Goal: Information Seeking & Learning: Find contact information

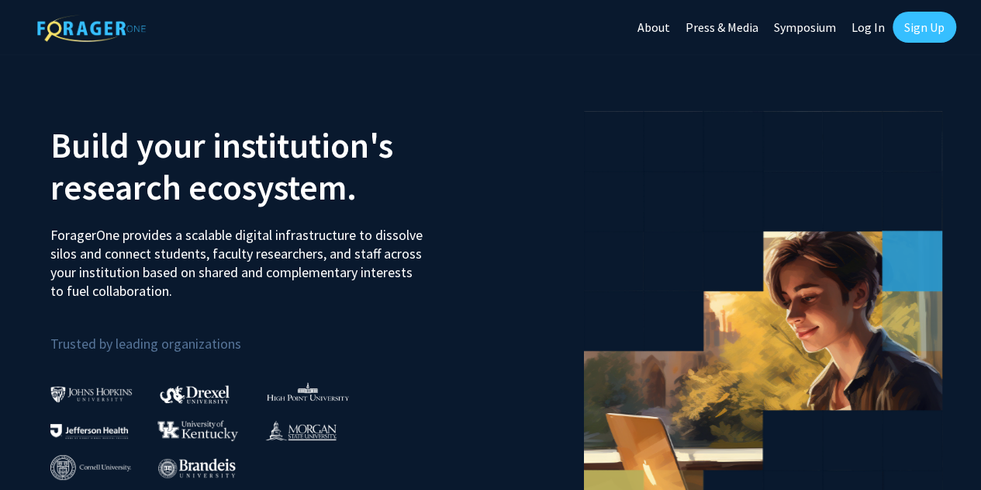
click at [850, 23] on link "Log In" at bounding box center [868, 27] width 49 height 54
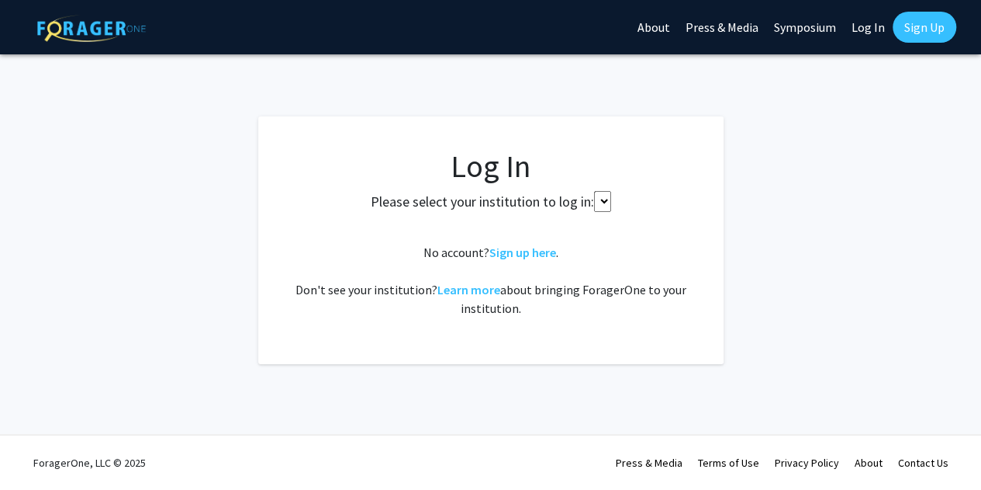
select select
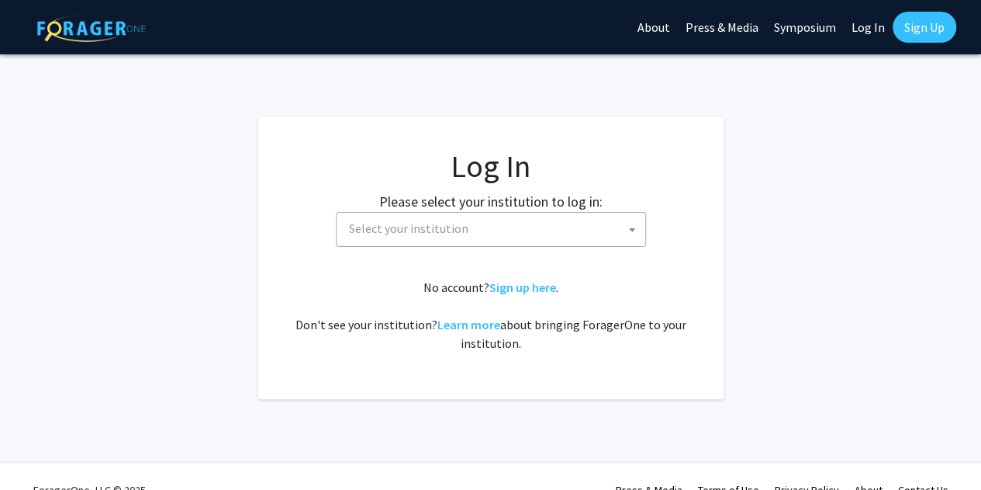
click at [386, 247] on fg-card-body "Log In Please select your institution to log in: [GEOGRAPHIC_DATA] [GEOGRAPHIC_…" at bounding box center [490, 257] width 403 height 220
click at [402, 238] on span "Select your institution" at bounding box center [494, 229] width 303 height 32
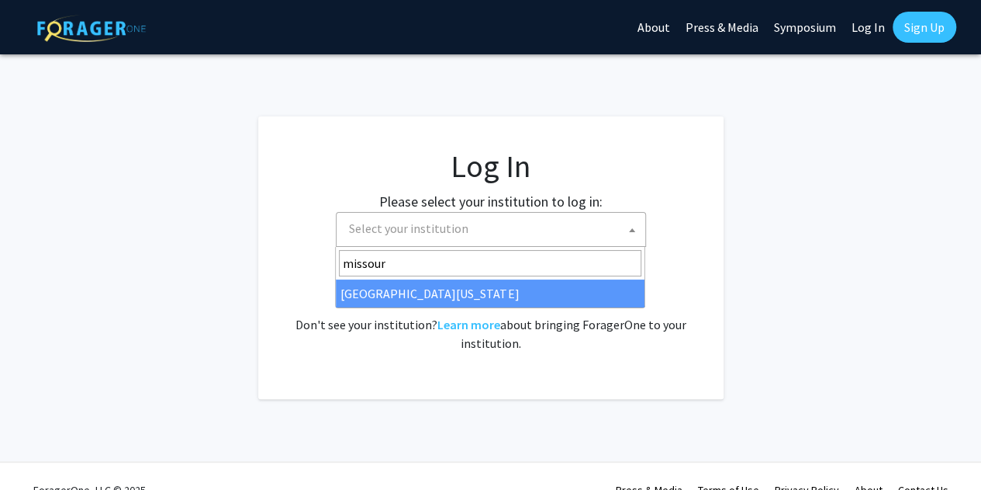
type input "missour"
select select "33"
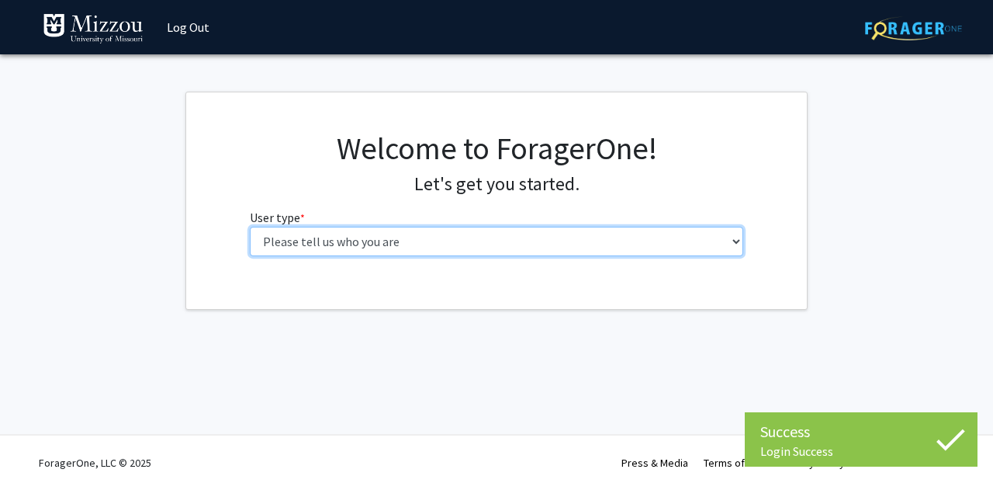
click at [642, 244] on select "Please tell us who you are Undergraduate Student Master's Student Doctoral Cand…" at bounding box center [497, 241] width 494 height 29
select select "6: adminAssistant"
click at [250, 227] on select "Please tell us who you are Undergraduate Student Master's Student Doctoral Cand…" at bounding box center [497, 241] width 494 height 29
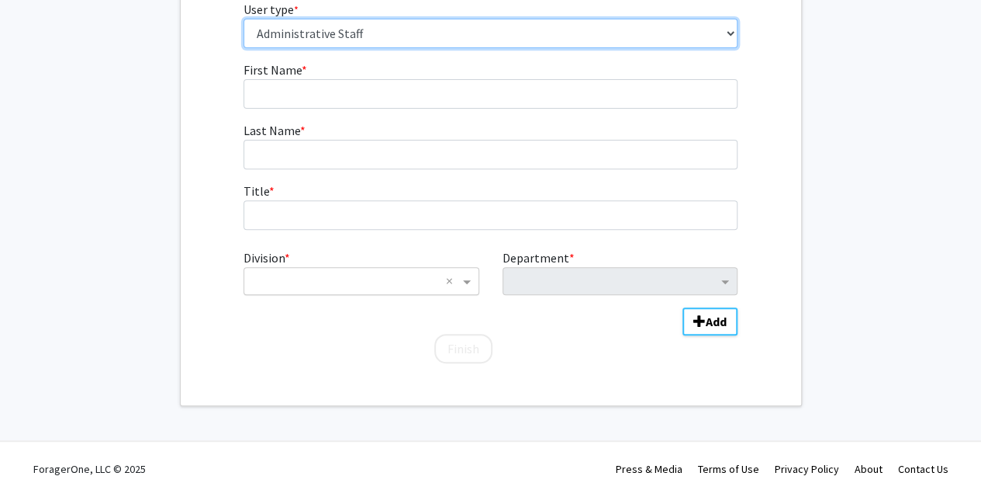
scroll to position [213, 0]
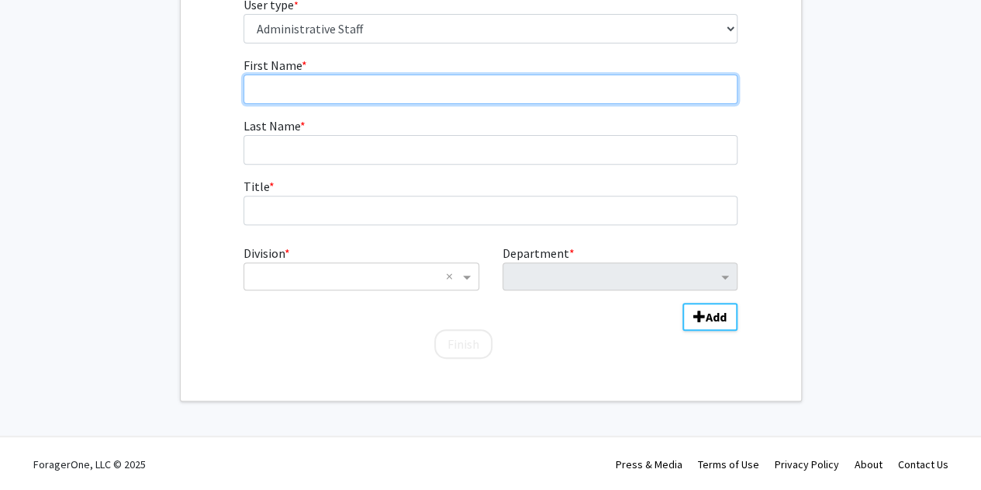
click at [396, 89] on input "First Name * required" at bounding box center [491, 88] width 494 height 29
type input "Gavin"
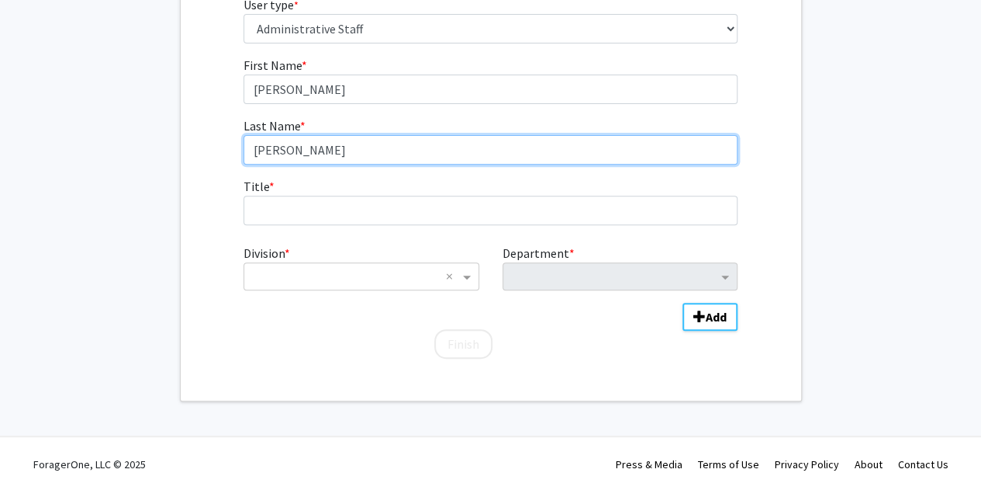
type input "Aitken"
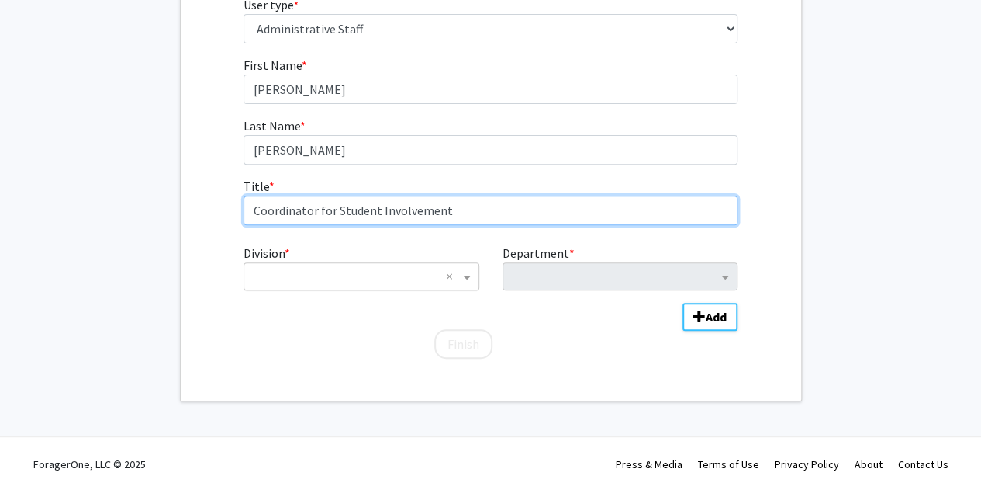
type input "Coordinator for Student Involvement"
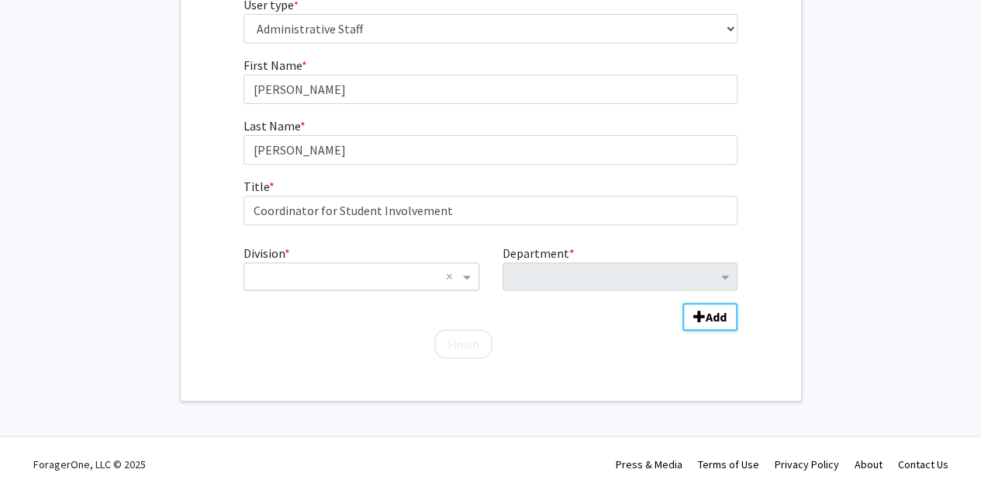
click at [409, 275] on input "Division" at bounding box center [345, 276] width 187 height 19
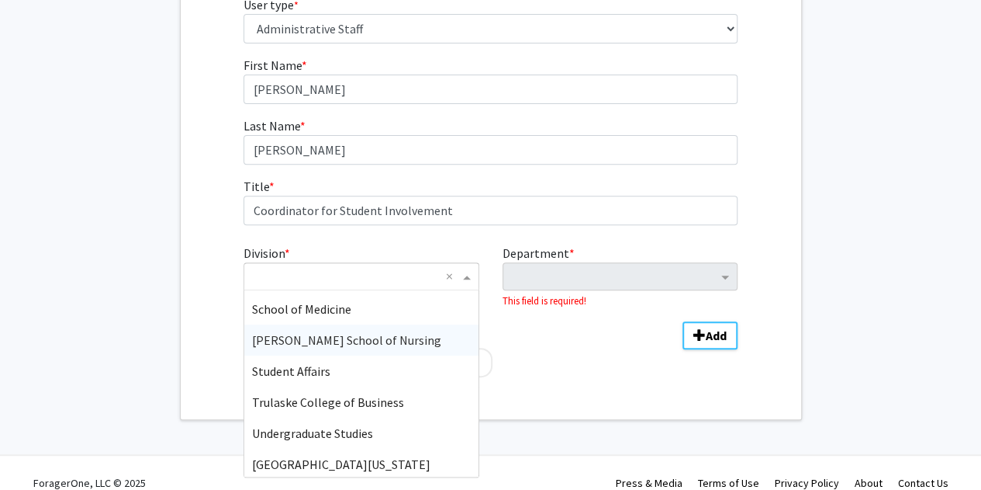
scroll to position [465, 0]
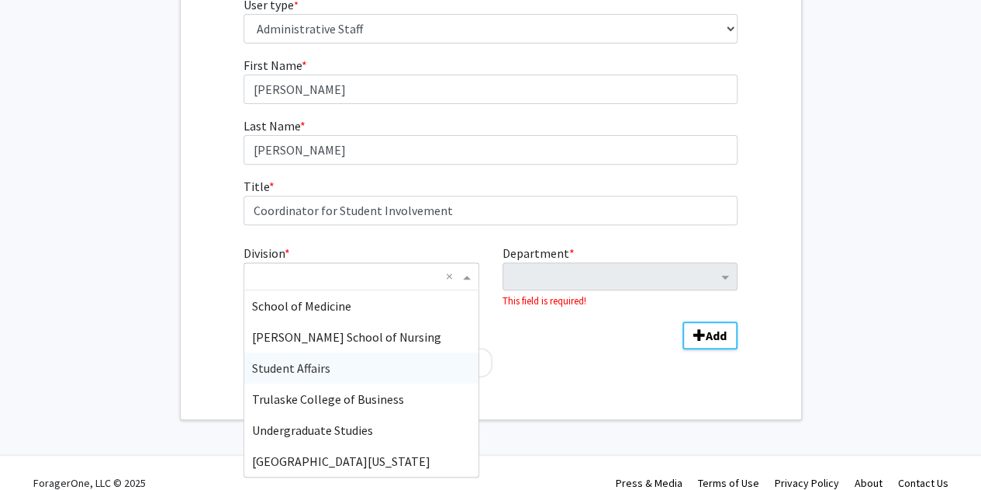
click at [322, 369] on span "Student Affairs" at bounding box center [291, 368] width 78 height 16
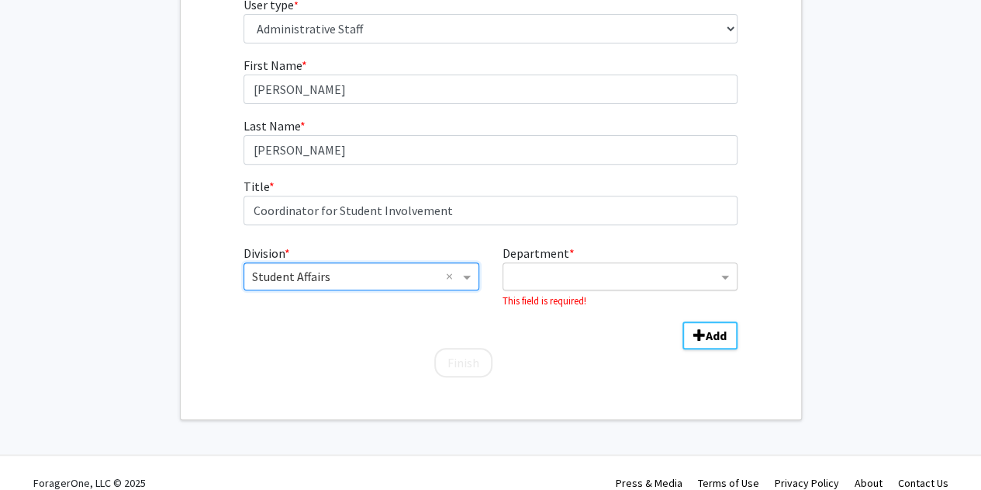
click at [593, 264] on div "Department" at bounding box center [610, 276] width 214 height 25
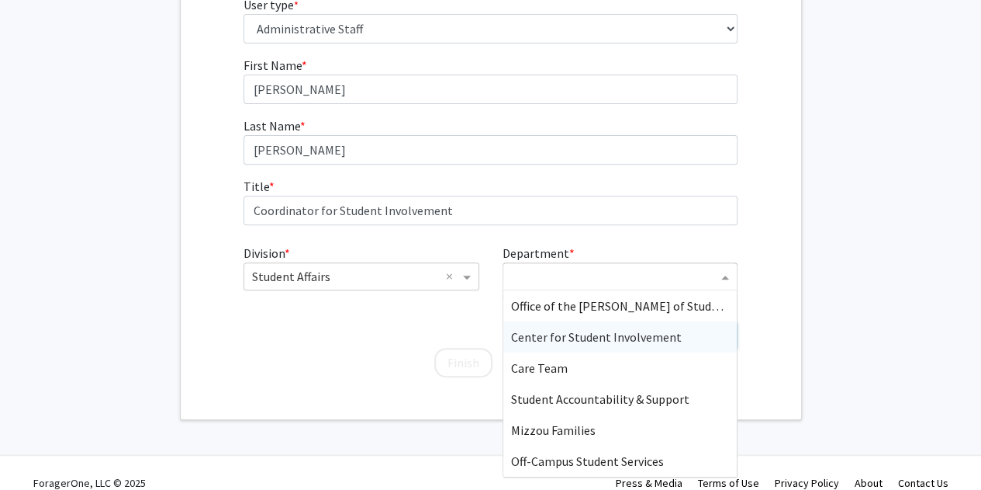
click at [628, 333] on span "Center for Student Involvement" at bounding box center [596, 337] width 171 height 16
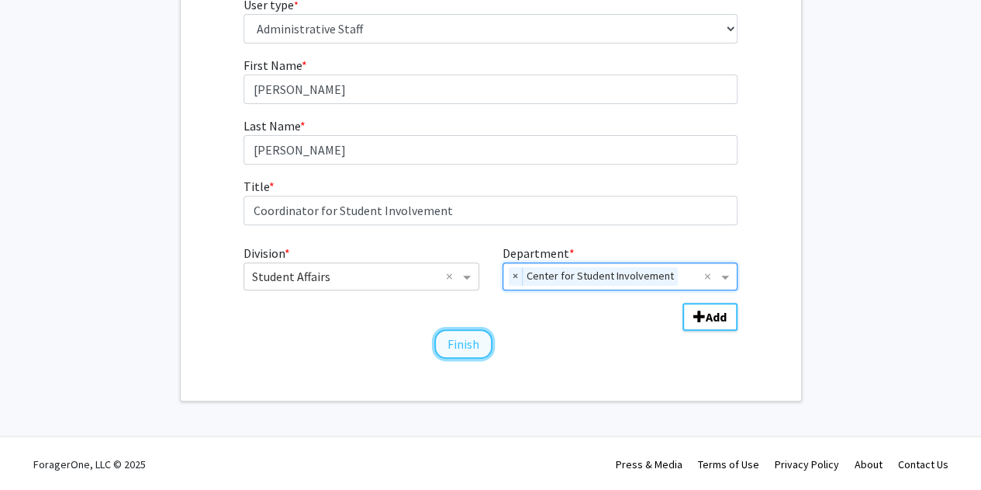
click at [475, 339] on button "Finish" at bounding box center [463, 343] width 58 height 29
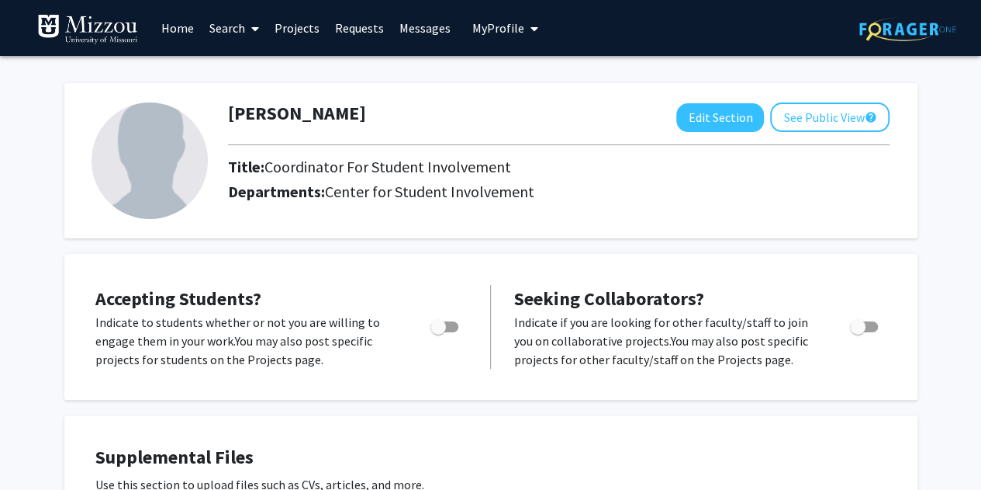
click at [270, 27] on link "Projects" at bounding box center [297, 28] width 61 height 54
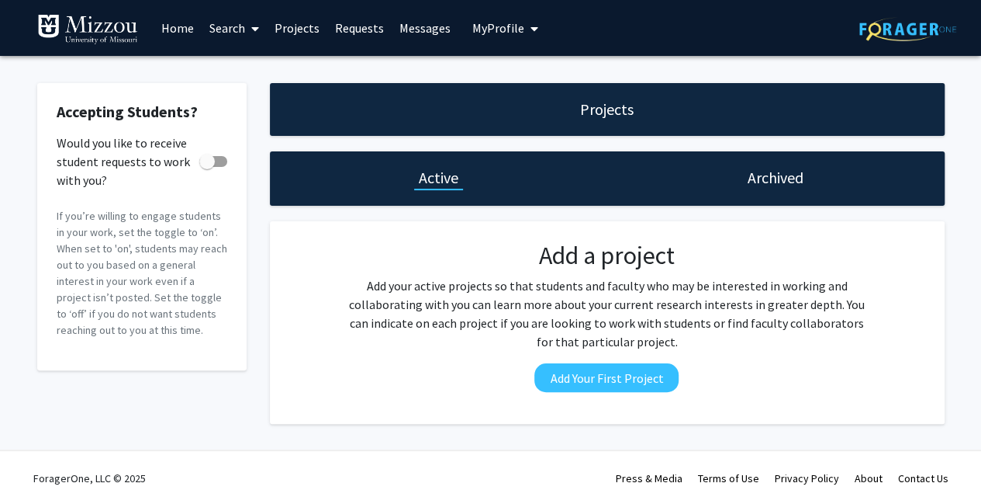
click at [242, 26] on link "Search" at bounding box center [234, 28] width 65 height 54
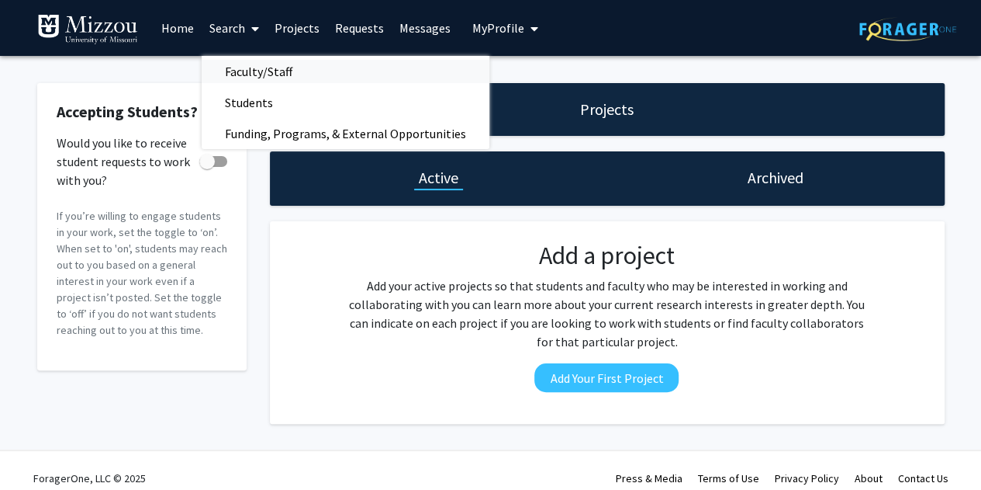
click at [244, 74] on span "Faculty/Staff" at bounding box center [259, 71] width 114 height 31
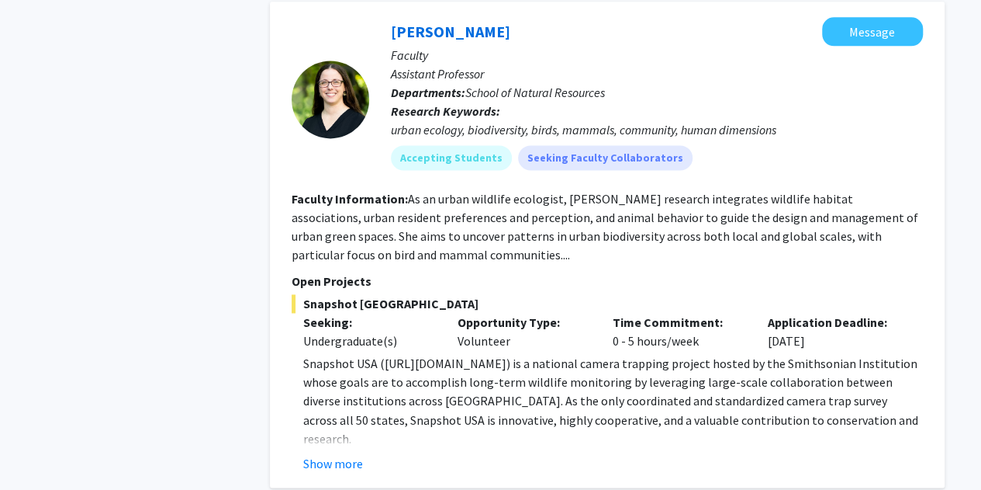
scroll to position [1086, 0]
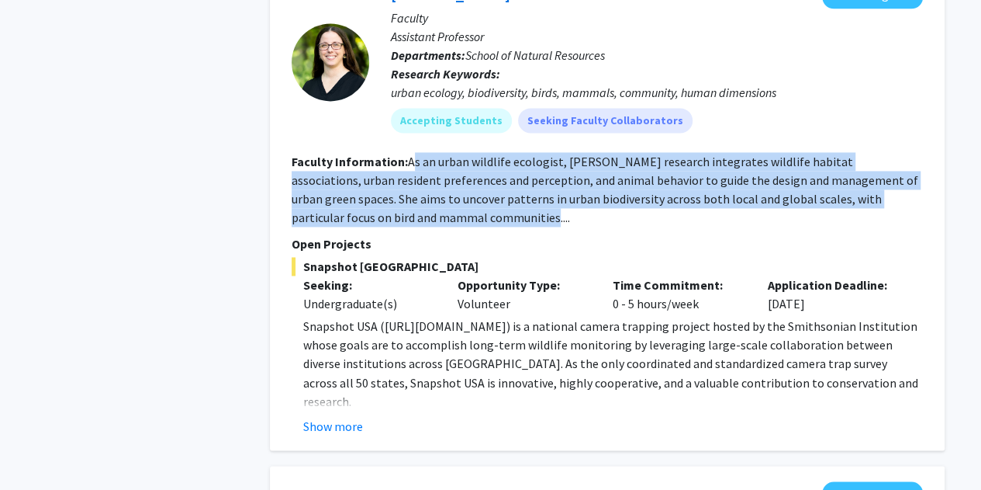
drag, startPoint x: 444, startPoint y: 174, endPoint x: 490, endPoint y: 209, distance: 58.7
click at [490, 209] on section "Faculty Information: As an urban wildlife ecologist, Brodsky’s research integra…" at bounding box center [608, 189] width 632 height 74
click at [489, 209] on section "Faculty Information: As an urban wildlife ecologist, Brodsky’s research integra…" at bounding box center [608, 189] width 632 height 74
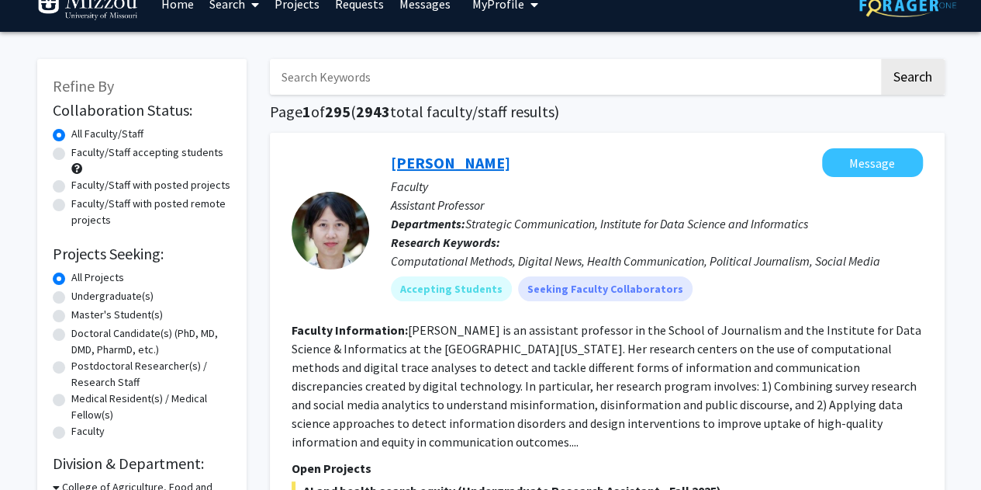
scroll to position [0, 0]
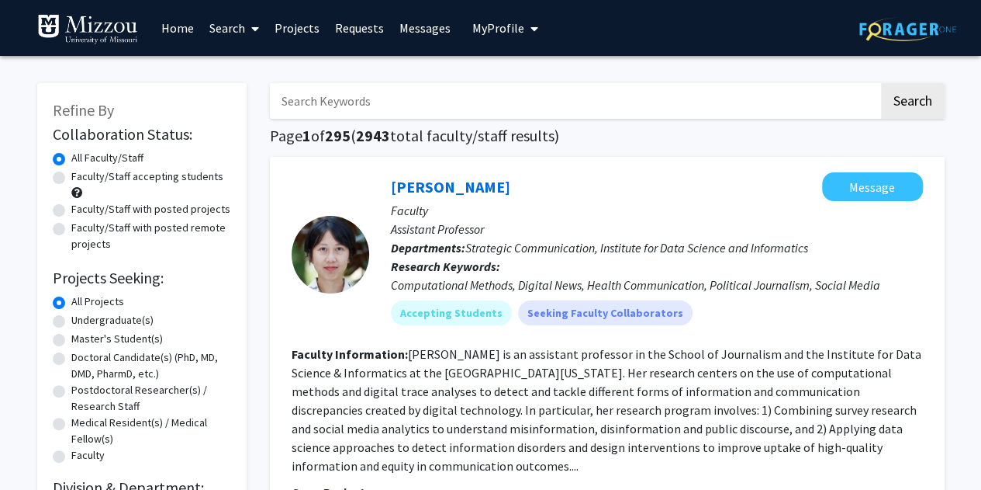
click at [396, 91] on input "Search Keywords" at bounding box center [574, 101] width 609 height 36
type input "a"
type input "criminology"
click at [881, 83] on button "Search" at bounding box center [913, 101] width 64 height 36
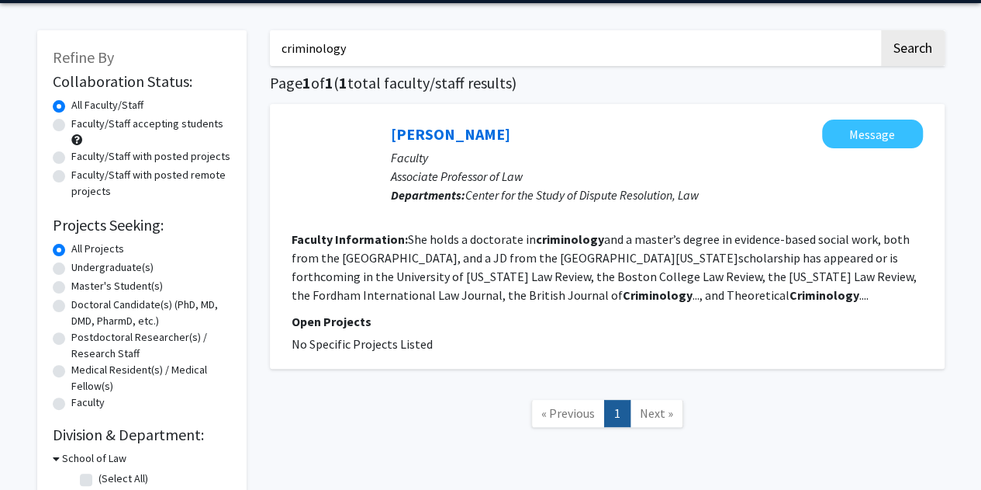
scroll to position [78, 0]
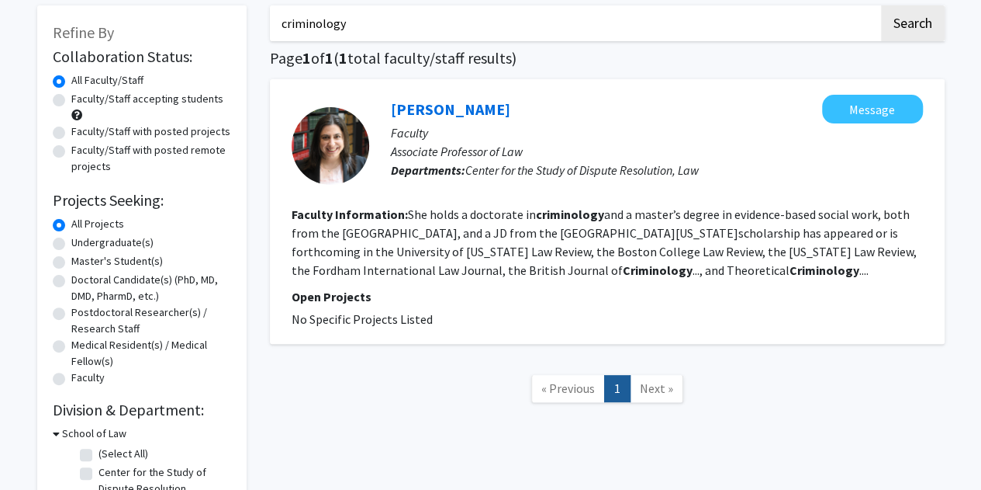
click at [425, 13] on input "criminology" at bounding box center [574, 23] width 609 height 36
click at [881, 5] on button "Search" at bounding box center [913, 23] width 64 height 36
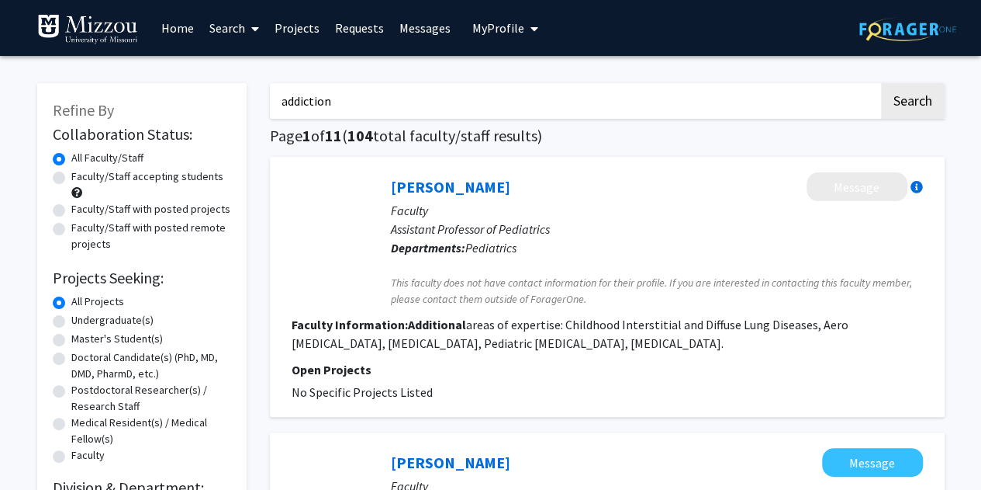
type input "addiction"
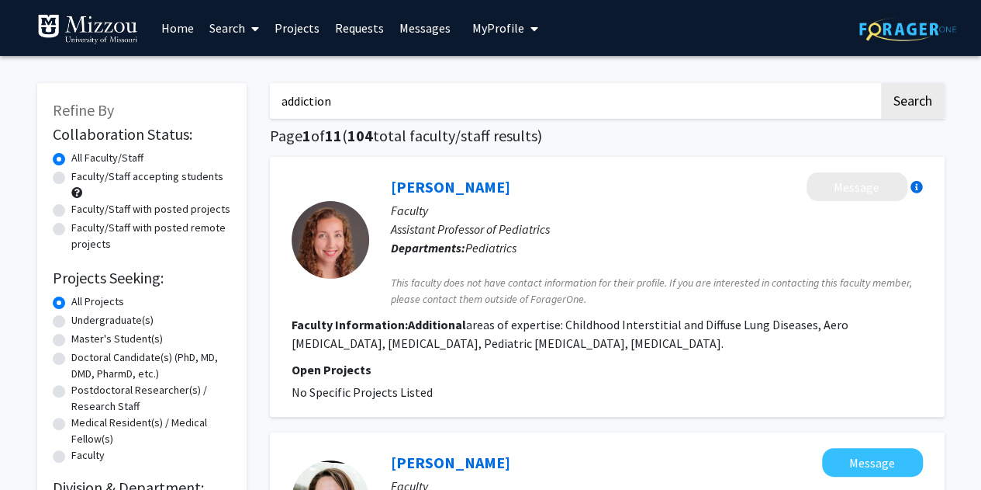
click at [881, 83] on button "Search" at bounding box center [913, 101] width 64 height 36
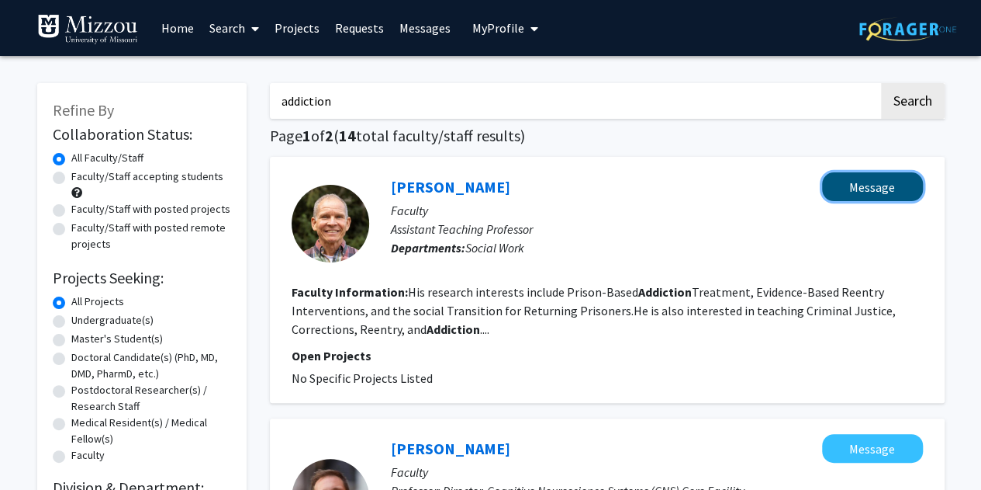
click at [839, 178] on button "Message" at bounding box center [872, 186] width 101 height 29
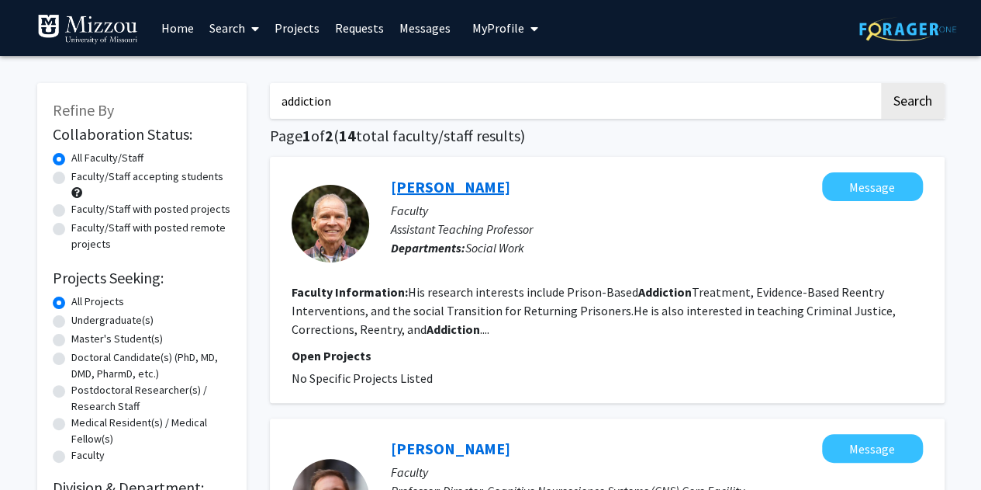
click at [424, 195] on link "Dan Hanneken" at bounding box center [450, 186] width 119 height 19
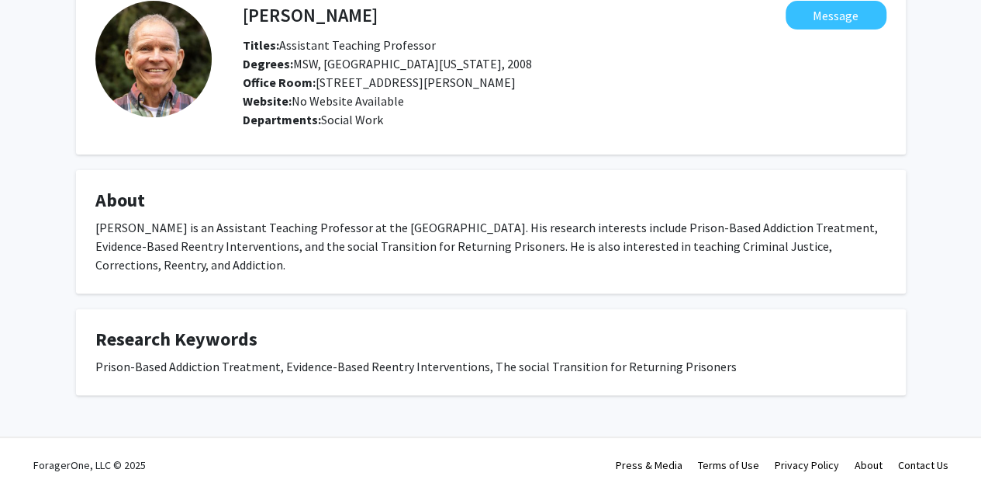
scroll to position [88, 0]
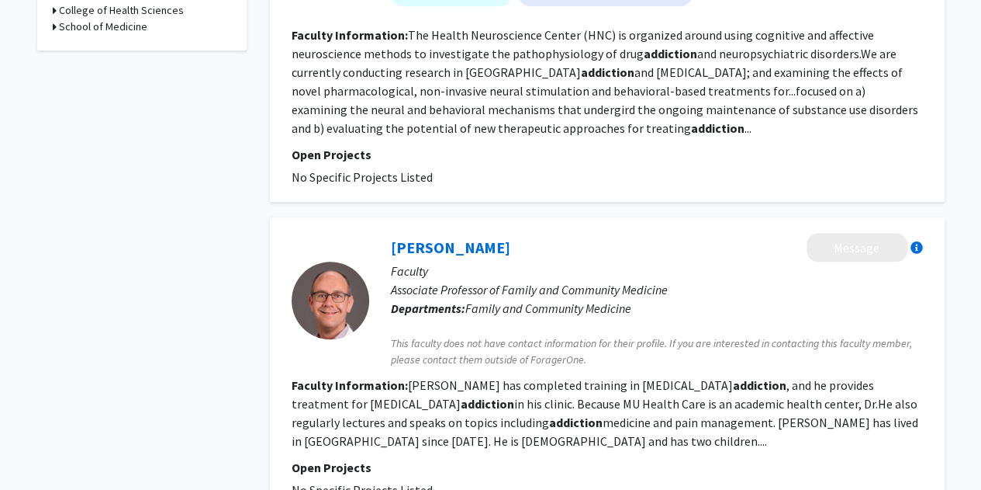
scroll to position [388, 0]
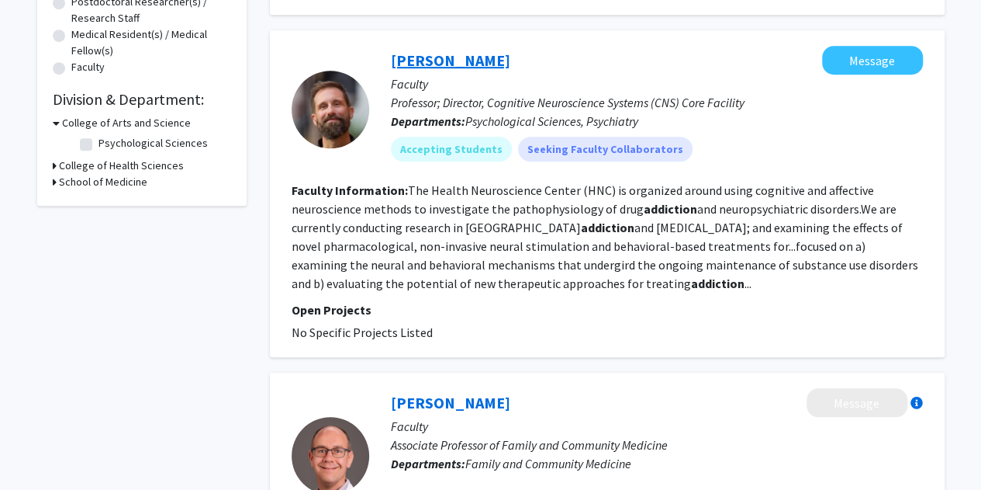
click at [461, 62] on link "Brett Froeliger" at bounding box center [450, 59] width 119 height 19
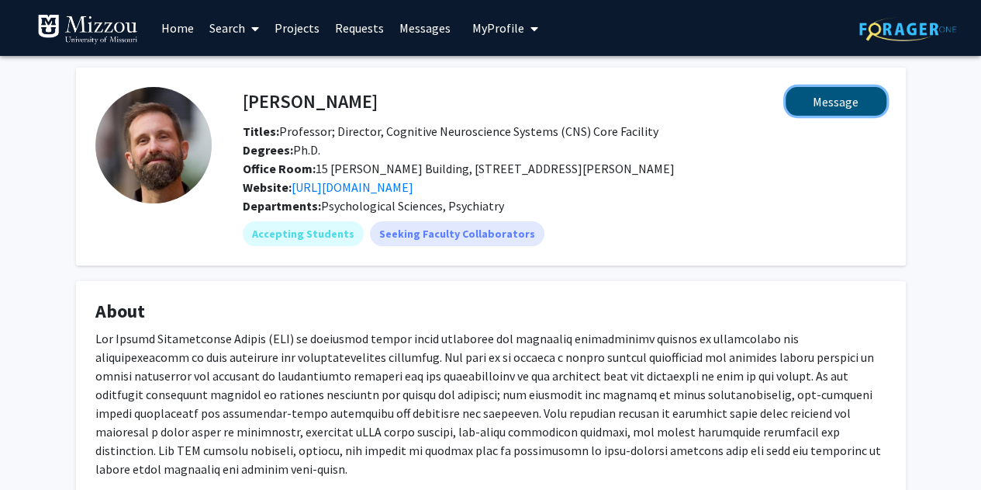
click at [841, 102] on button "Message" at bounding box center [836, 101] width 101 height 29
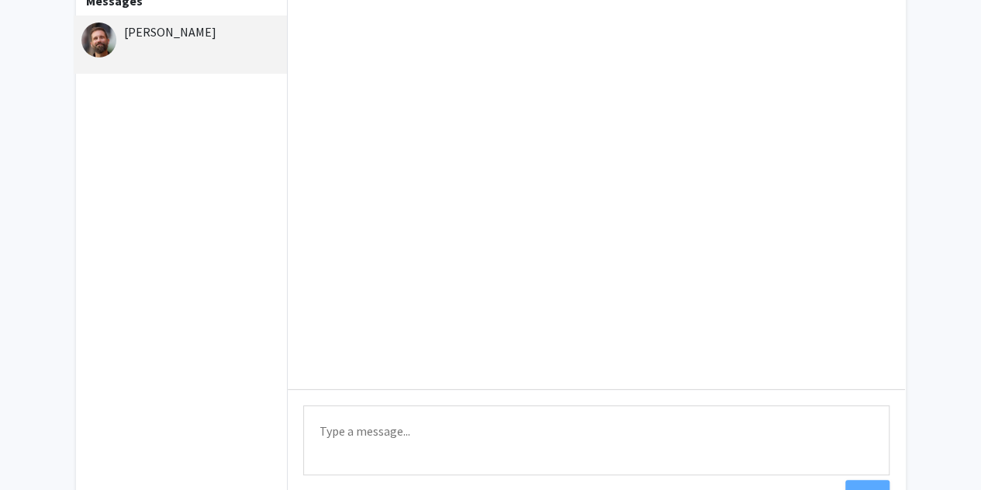
scroll to position [78, 0]
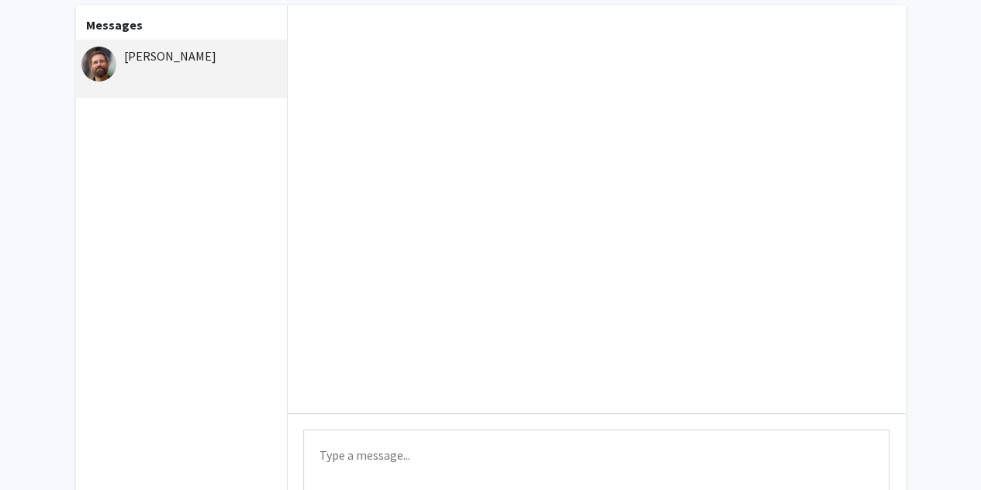
click at [163, 72] on div "Brett Froeliger" at bounding box center [181, 69] width 214 height 58
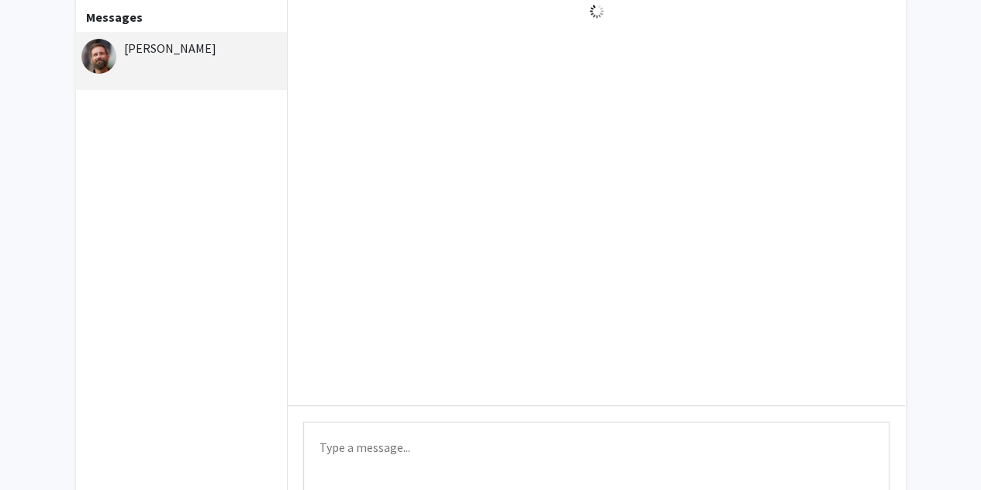
scroll to position [0, 0]
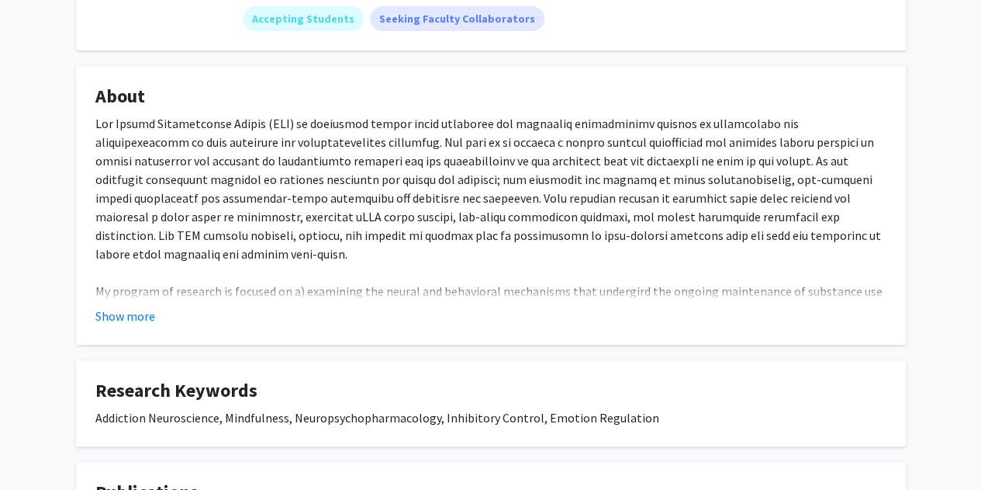
scroll to position [96, 0]
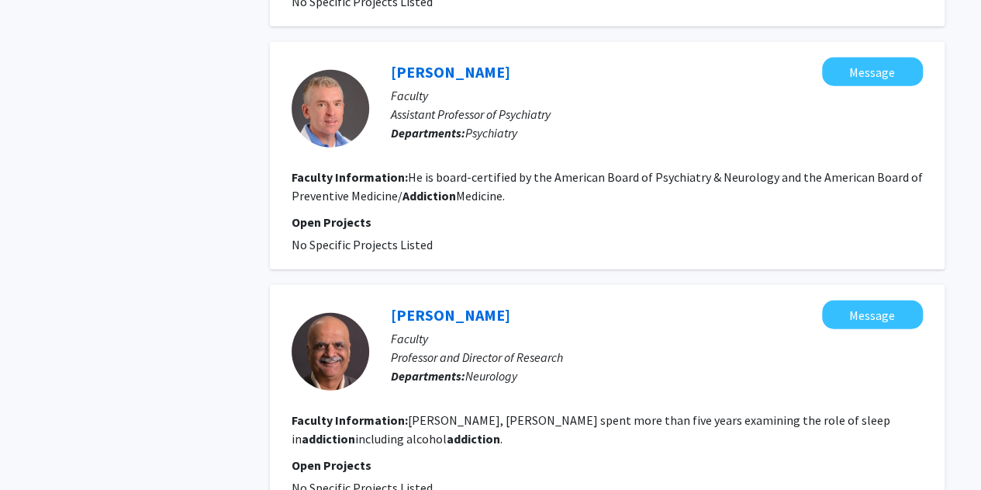
scroll to position [2017, 0]
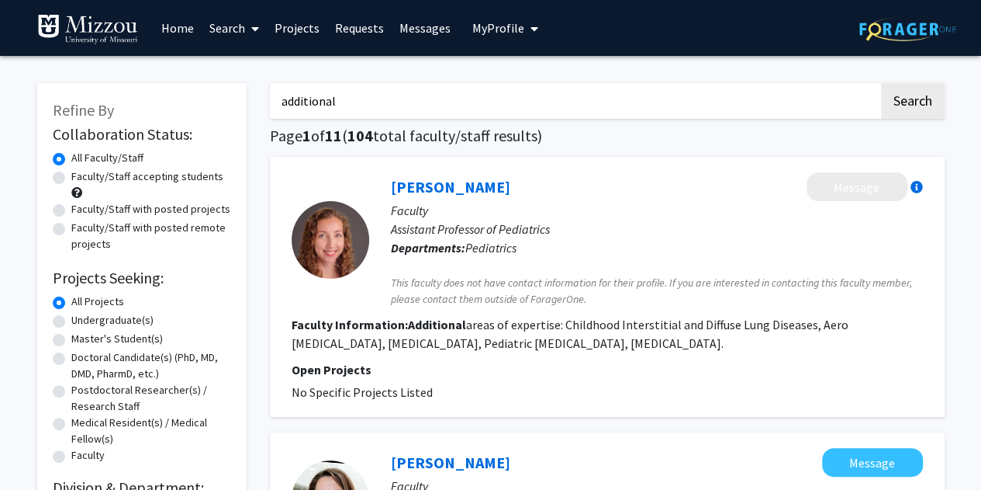
type input "criminology"
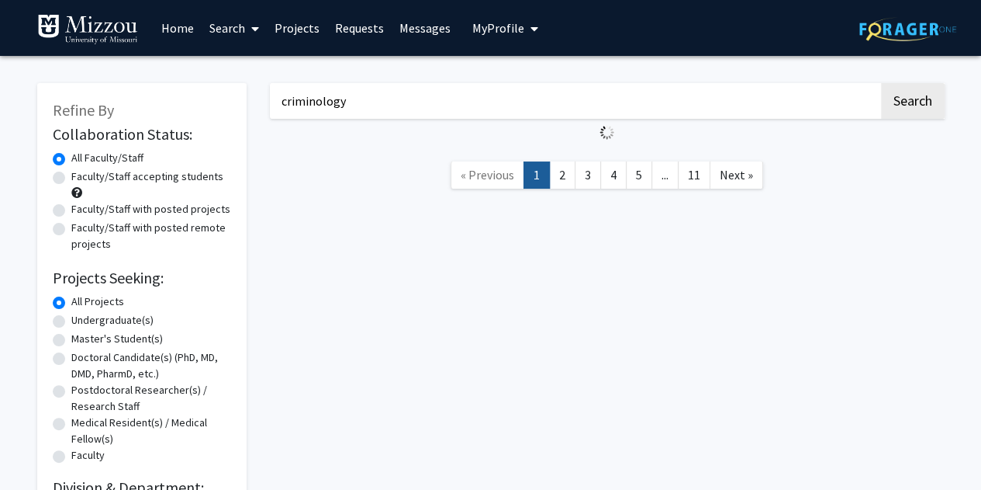
scroll to position [78, 0]
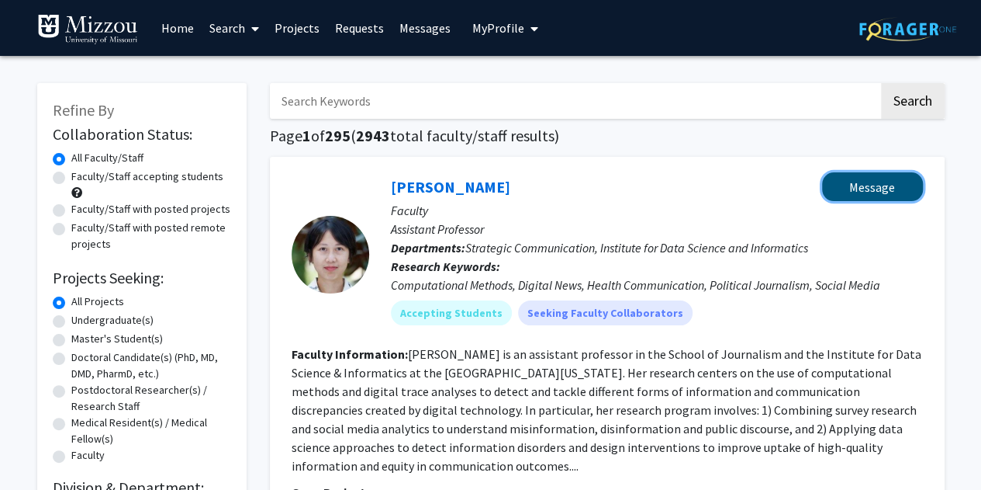
click at [900, 172] on button "Message" at bounding box center [872, 186] width 101 height 29
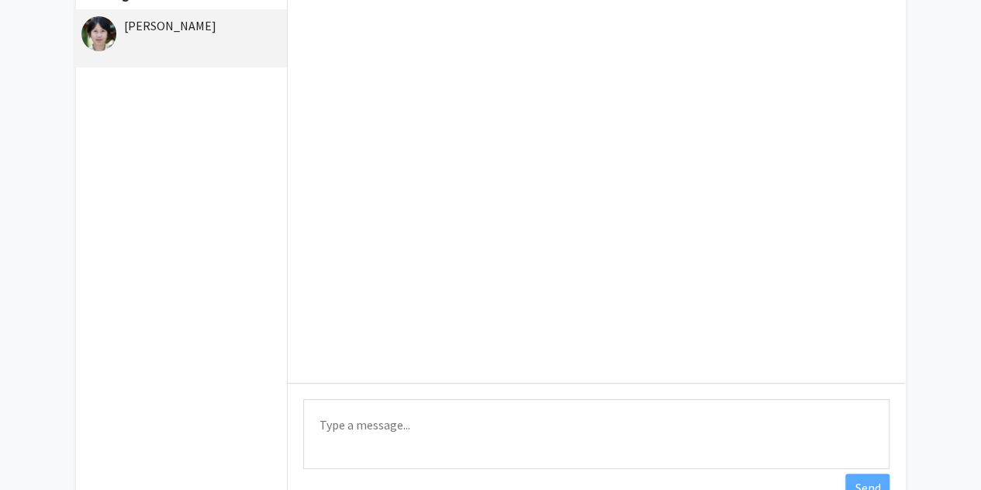
scroll to position [217, 0]
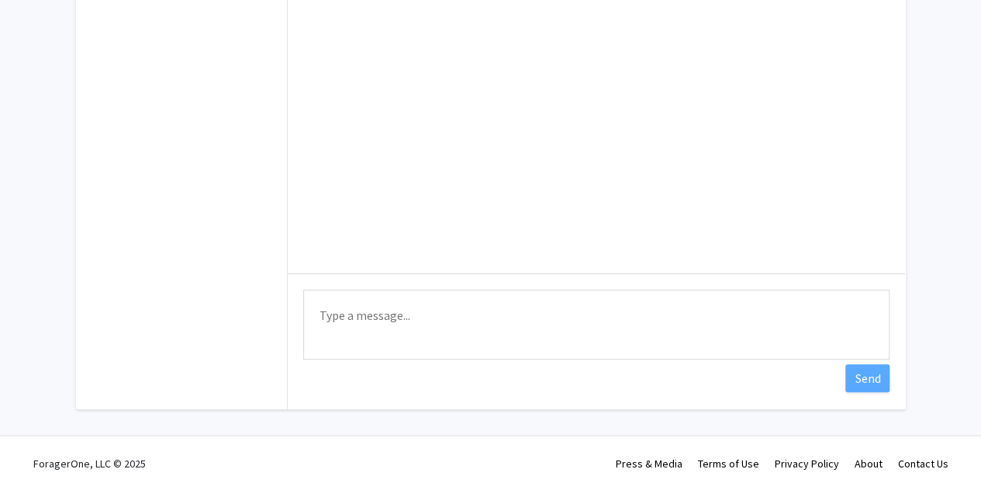
click at [375, 314] on textarea "Type a message" at bounding box center [596, 324] width 587 height 70
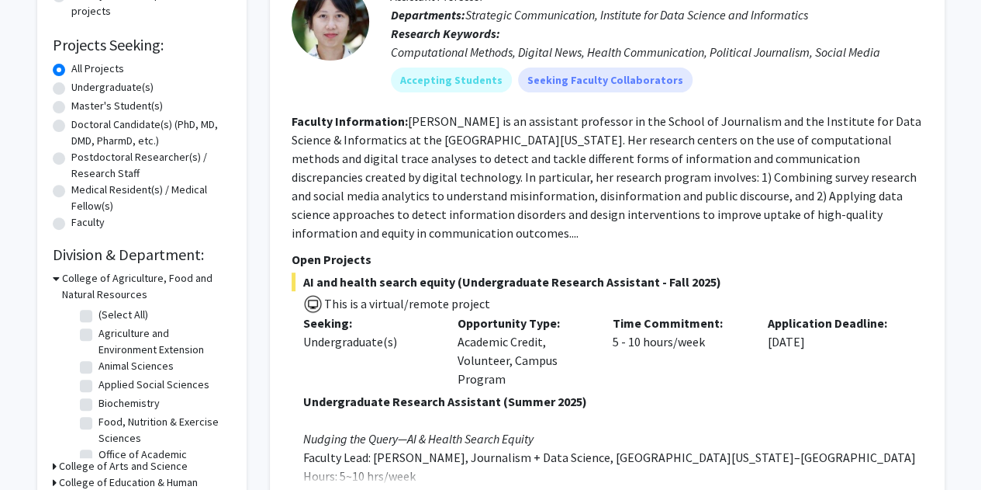
scroll to position [78, 0]
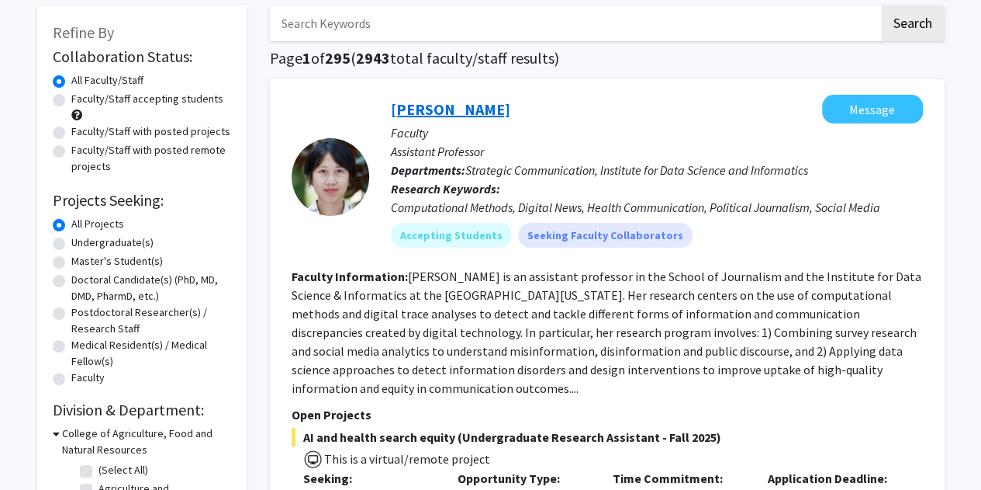
drag, startPoint x: 431, startPoint y: 99, endPoint x: 430, endPoint y: 108, distance: 9.3
click at [431, 99] on div "Chau Tong Message" at bounding box center [657, 109] width 532 height 29
click at [430, 111] on link "Chau Tong" at bounding box center [450, 108] width 119 height 19
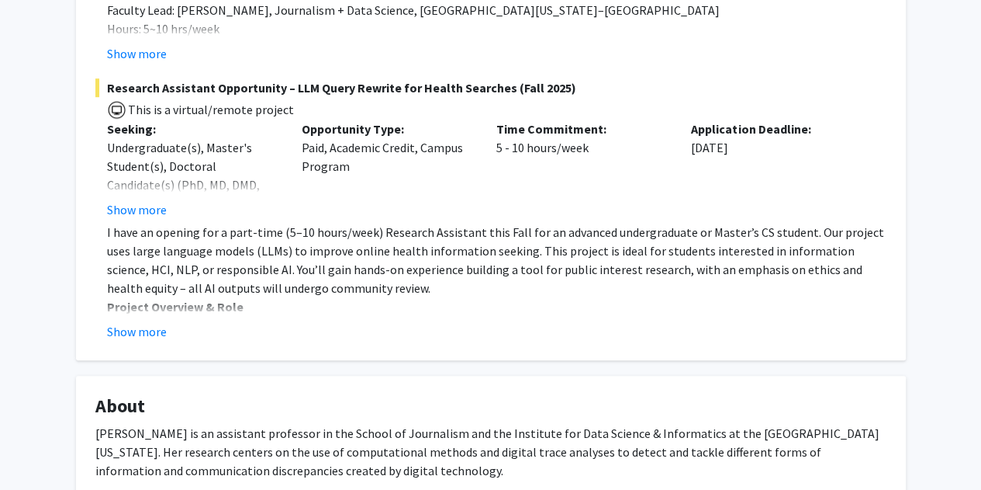
scroll to position [465, 0]
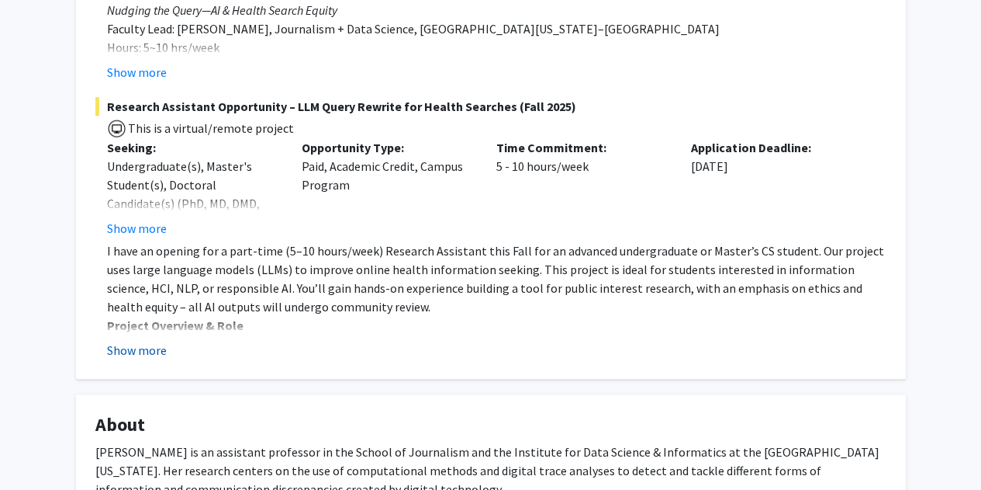
click at [126, 341] on button "Show more" at bounding box center [137, 350] width 60 height 19
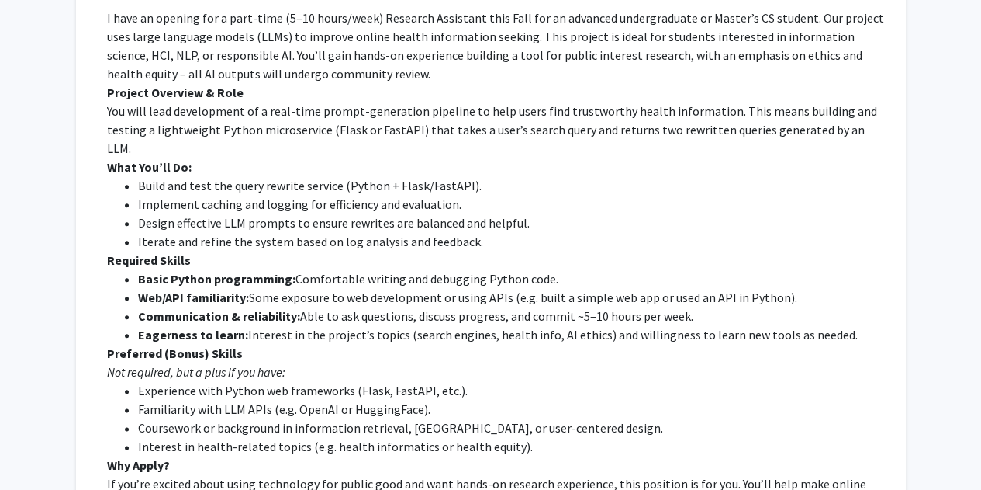
scroll to position [543, 0]
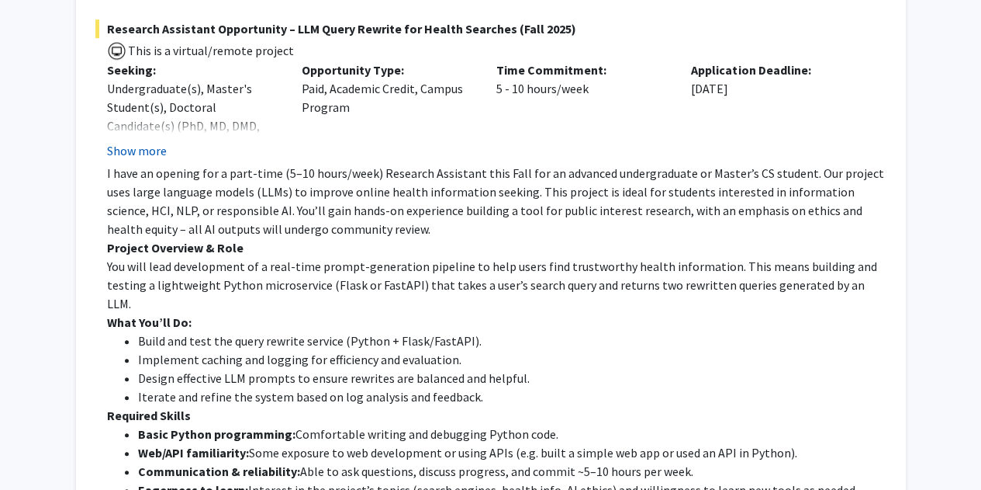
click at [133, 155] on button "Show more" at bounding box center [137, 150] width 60 height 19
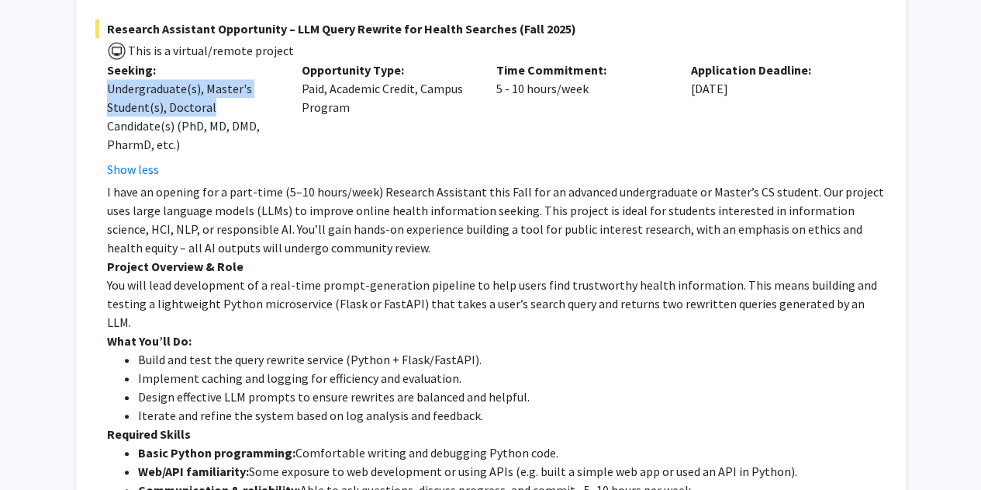
drag, startPoint x: 106, startPoint y: 90, endPoint x: 227, endPoint y: 109, distance: 122.6
click at [227, 109] on div "Seeking: Undergraduate(s), Master's Student(s), Doctoral Candidate(s) (PhD, MD,…" at bounding box center [192, 120] width 195 height 118
click at [190, 94] on div "Undergraduate(s), Master's Student(s), Doctoral Candidate(s) (PhD, MD, DMD, Pha…" at bounding box center [192, 116] width 171 height 74
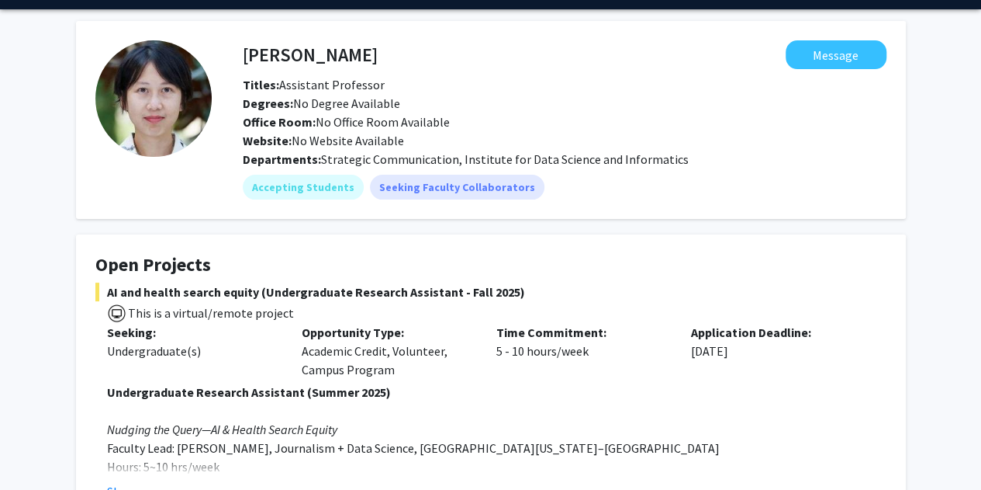
scroll to position [0, 0]
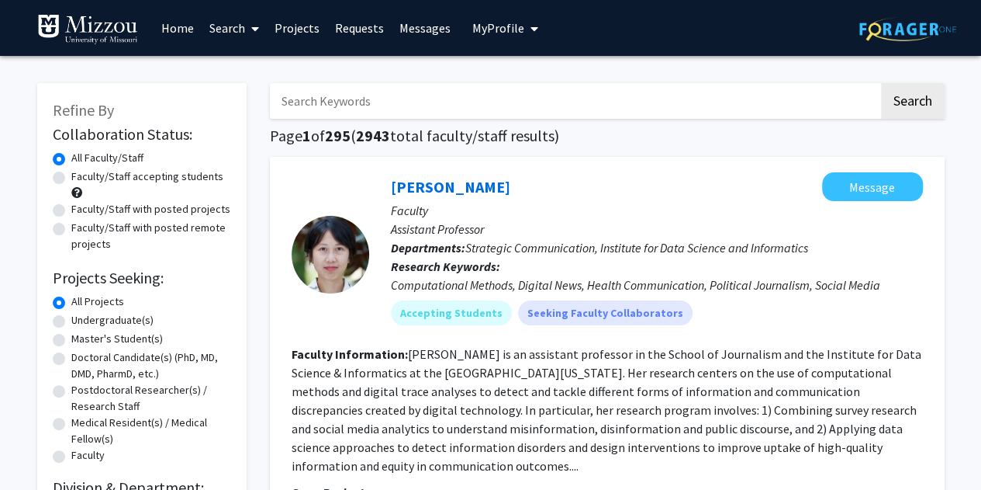
click at [104, 320] on label "Undergraduate(s)" at bounding box center [112, 320] width 82 height 16
click at [81, 320] on input "Undergraduate(s)" at bounding box center [76, 317] width 10 height 10
radio input "true"
